Goal: Task Accomplishment & Management: Use online tool/utility

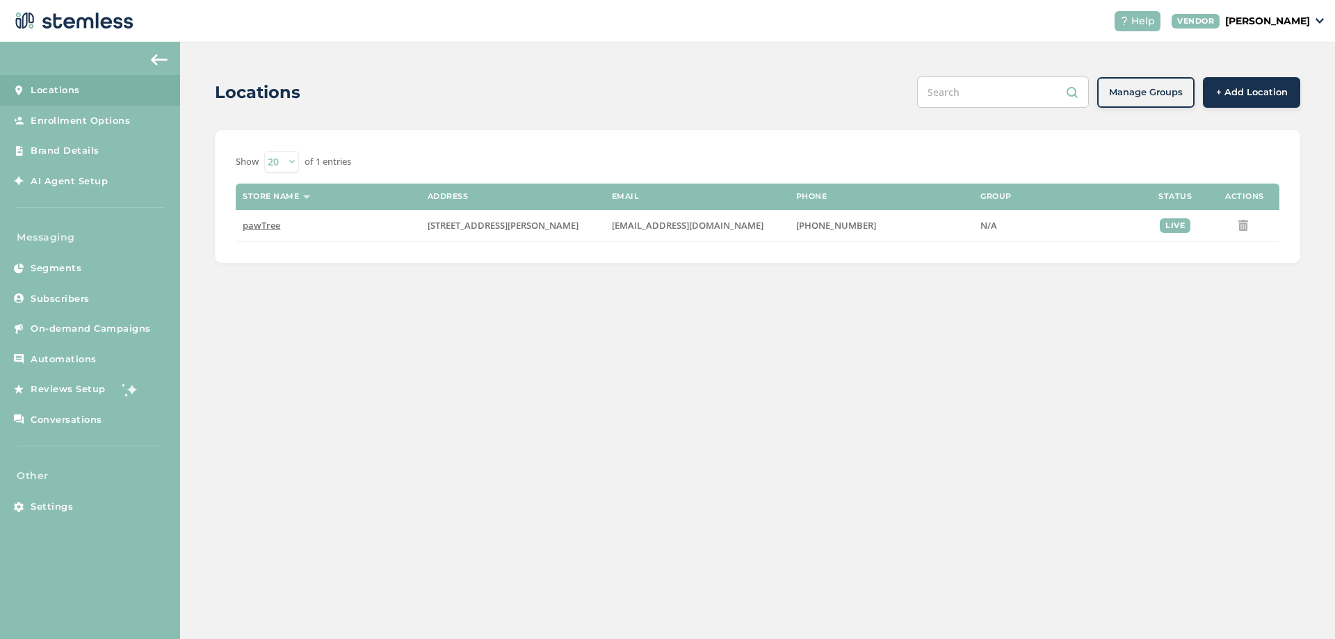
click at [197, 224] on div "Locations Manage Groups + Add Location Show 20 50 100 of 1 entries Store name A…" at bounding box center [757, 170] width 1155 height 256
click at [204, 227] on div "Locations Manage Groups + Add Location Show 20 50 100 of 1 entries Store name A…" at bounding box center [757, 170] width 1155 height 256
click at [209, 355] on div "Locations Manage Groups + Add Location Show 20 50 100 of 1 entries Store name A…" at bounding box center [757, 340] width 1155 height 597
click at [202, 254] on div "Locations Manage Groups + Add Location Show 20 50 100 of 1 entries Store name A…" at bounding box center [757, 170] width 1155 height 256
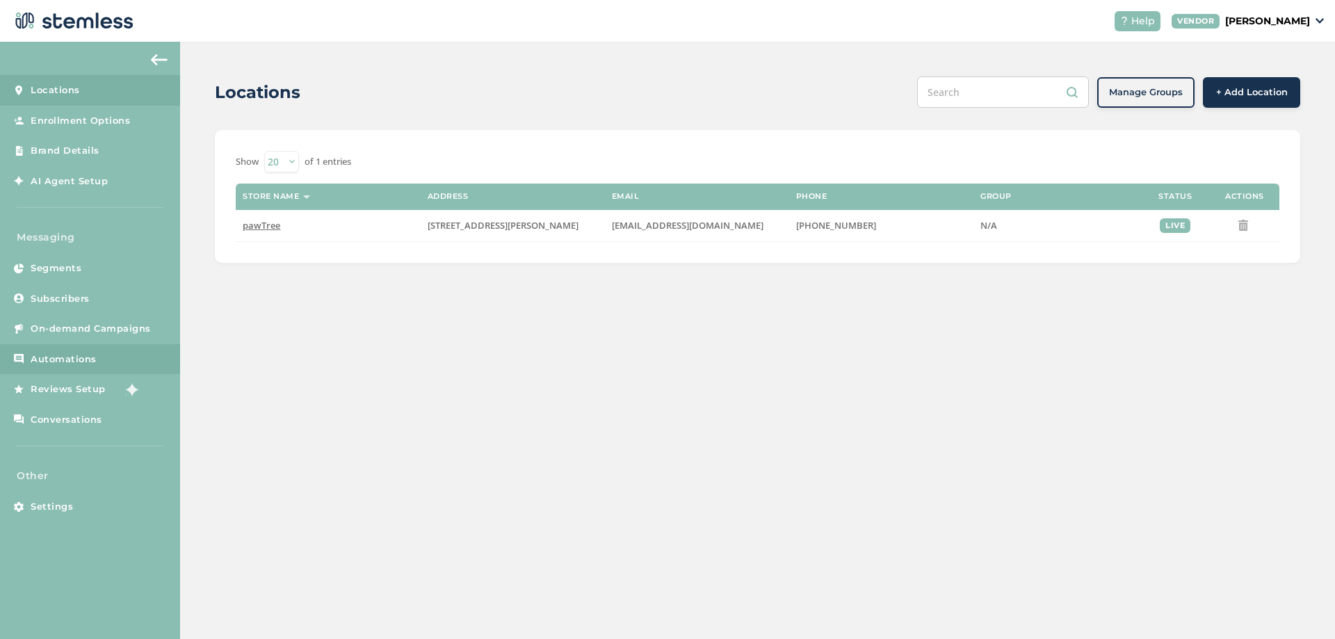
click at [58, 368] on link "Automations" at bounding box center [90, 359] width 180 height 31
click at [120, 366] on link "Automations" at bounding box center [90, 359] width 180 height 31
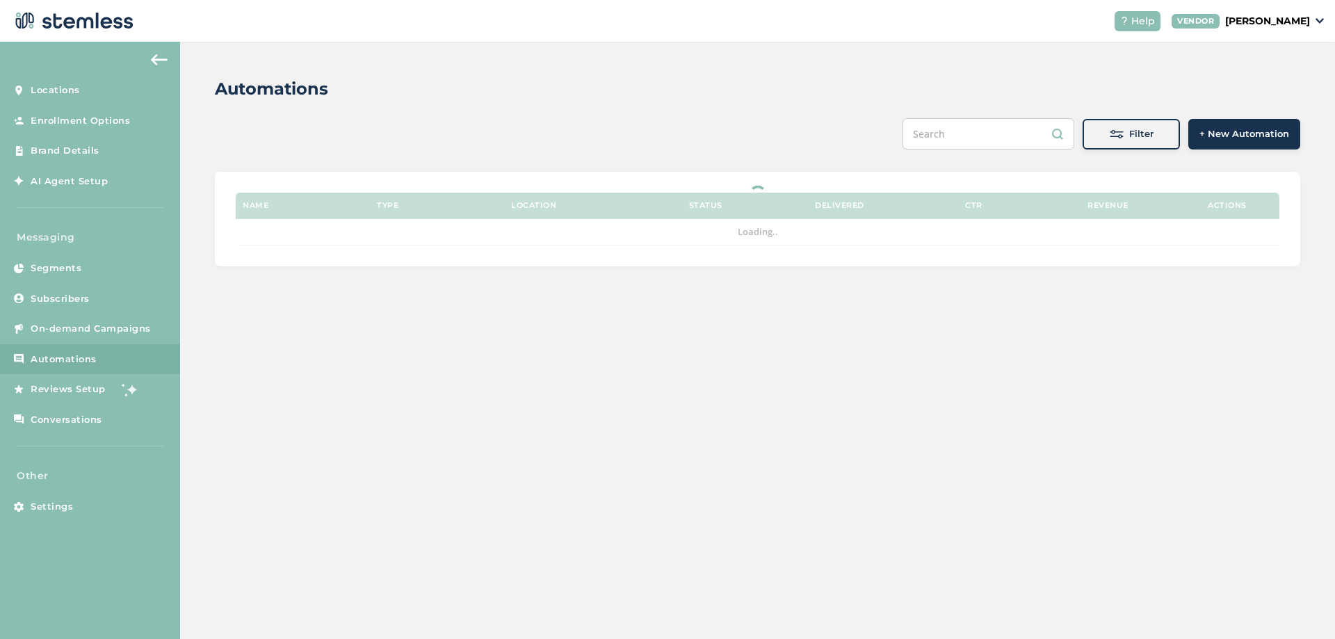
click at [214, 222] on div "Automations Filter + New Automation Name Type Location Status Delivered CTR Rev…" at bounding box center [757, 171] width 1155 height 259
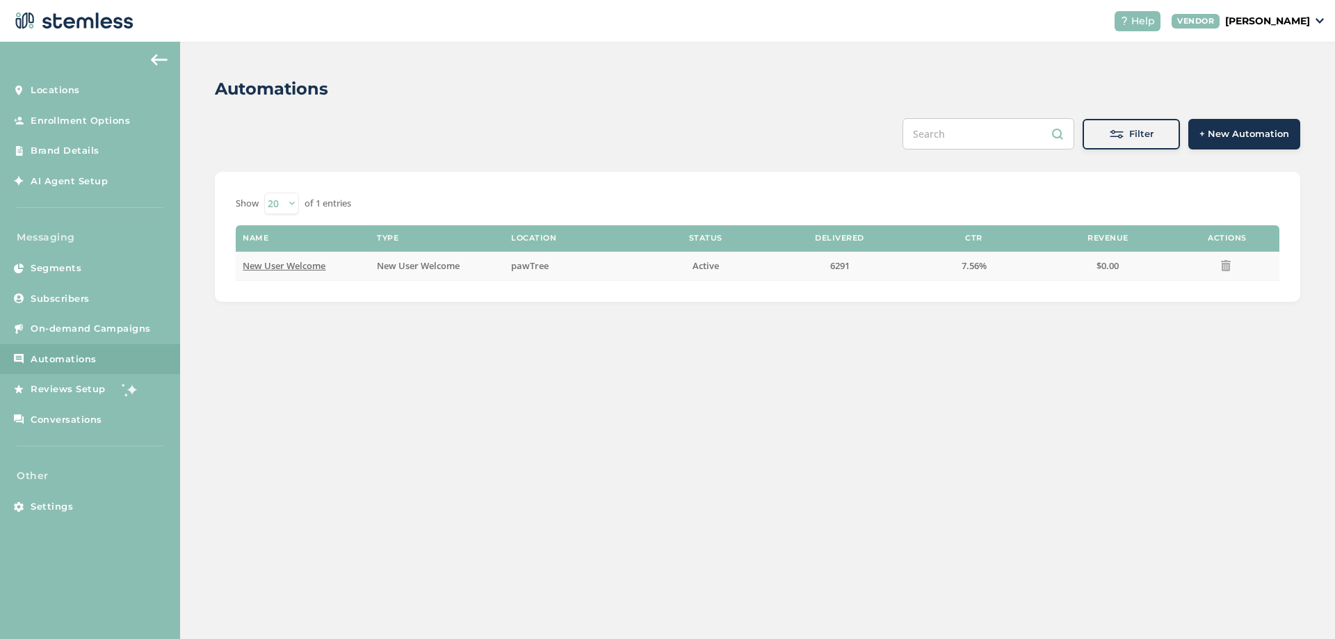
click at [260, 268] on span "New User Welcome" at bounding box center [284, 265] width 83 height 13
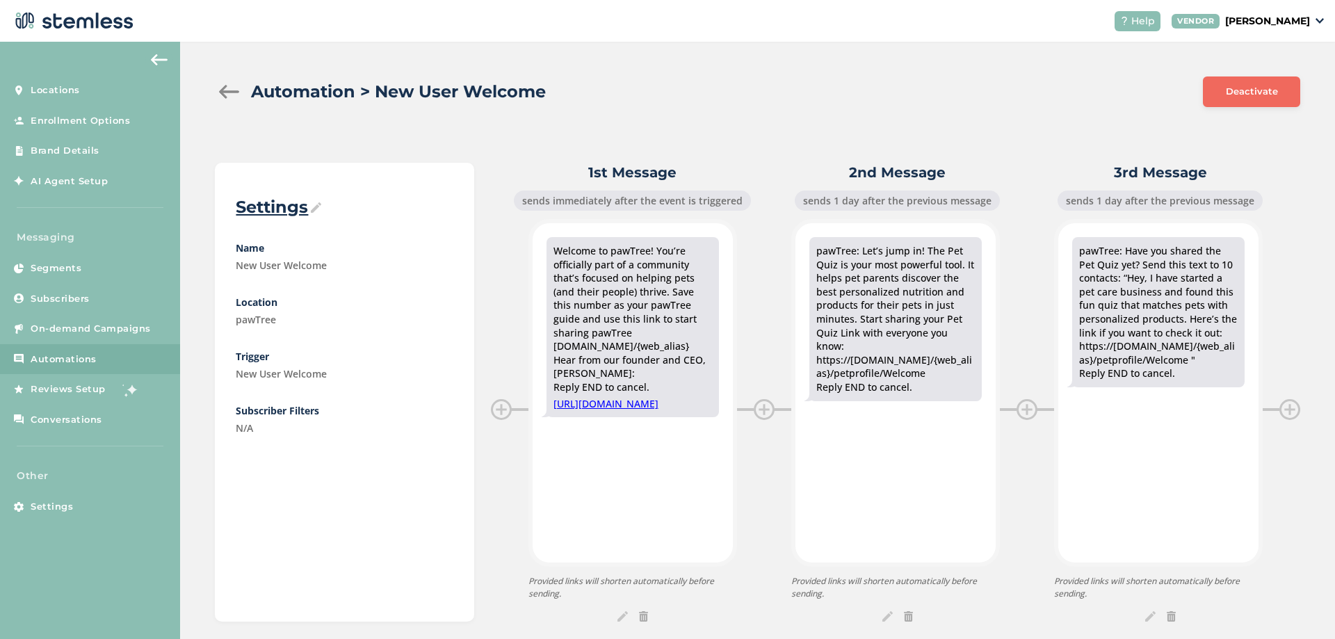
click at [226, 87] on div at bounding box center [229, 92] width 28 height 14
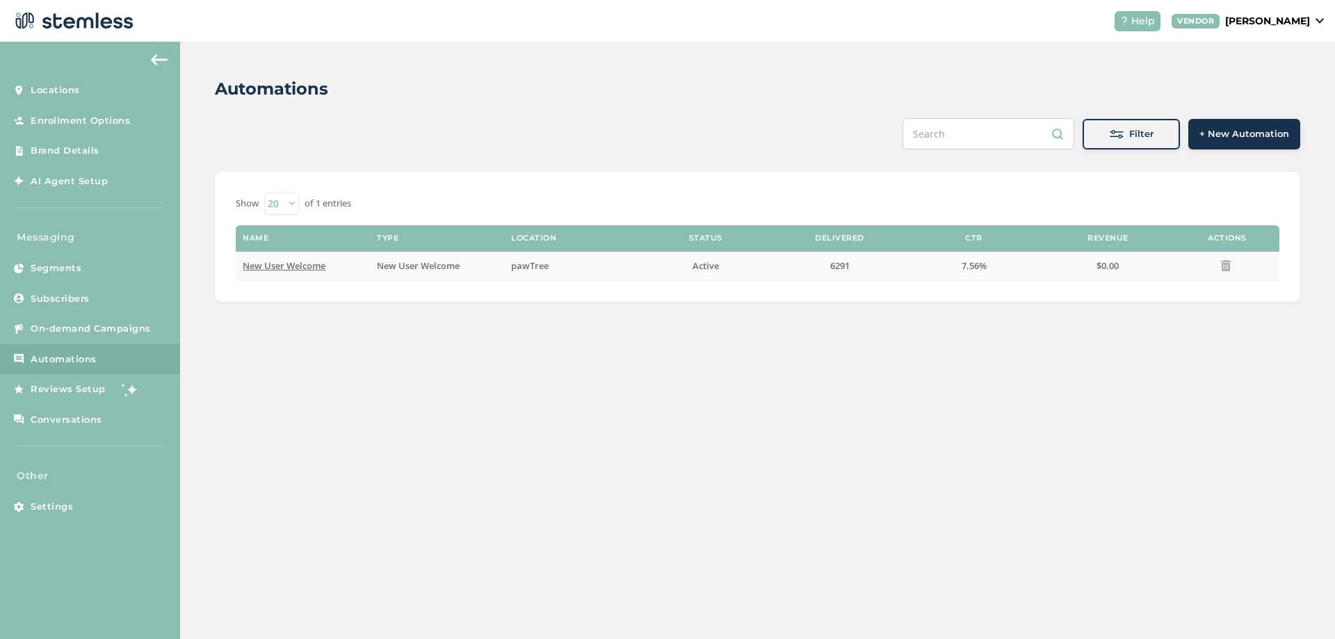
click at [273, 269] on span "New User Welcome" at bounding box center [284, 265] width 83 height 13
